Goal: Task Accomplishment & Management: Use online tool/utility

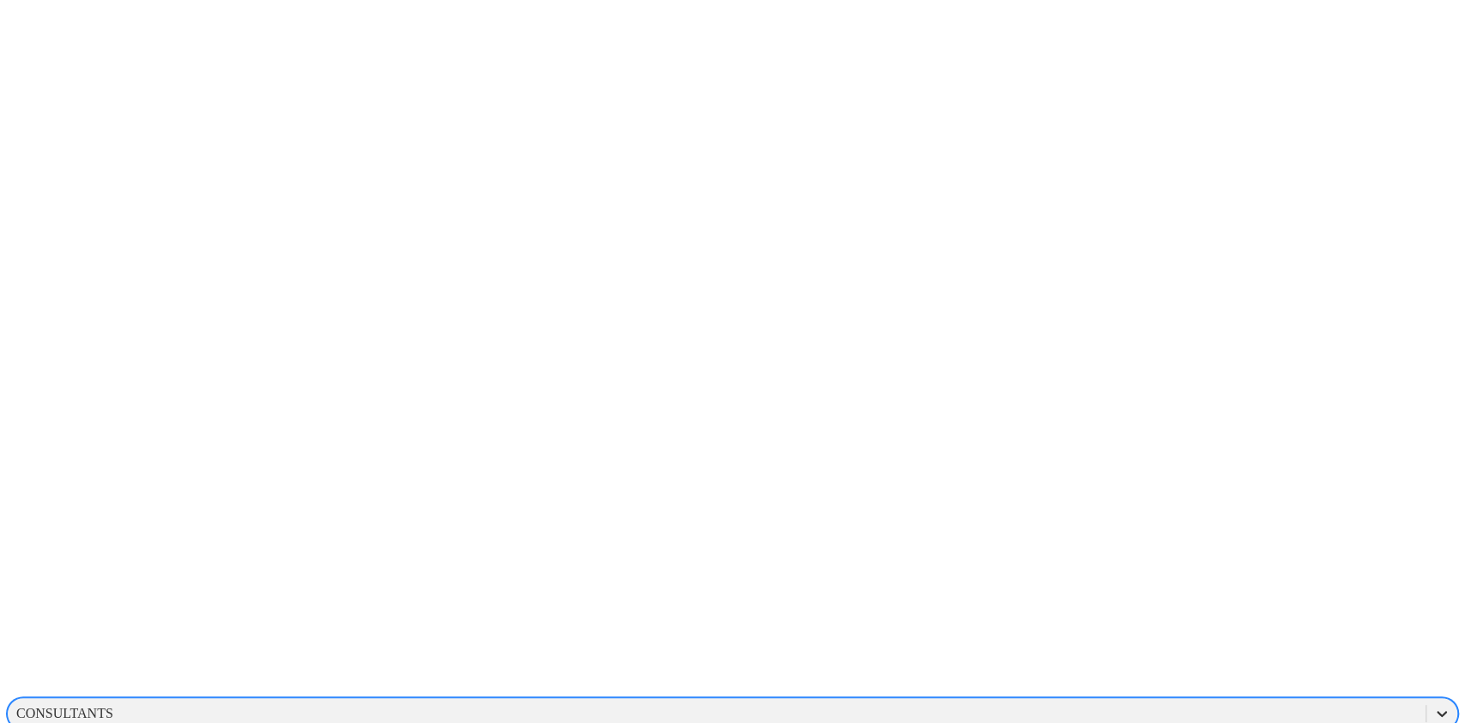
click at [1433, 705] on icon at bounding box center [1441, 713] width 17 height 17
